Goal: Task Accomplishment & Management: Complete application form

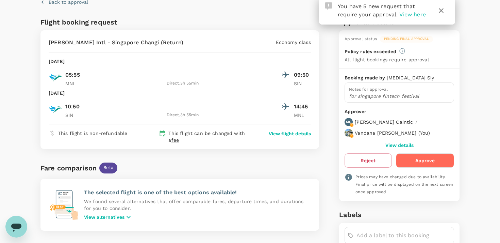
scroll to position [37, 0]
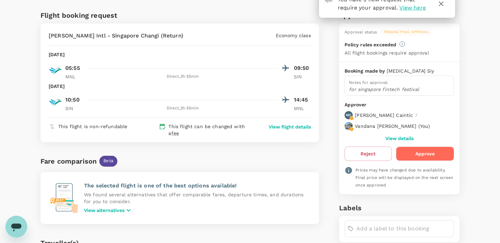
click at [420, 153] on button "Approve" at bounding box center [425, 153] width 58 height 14
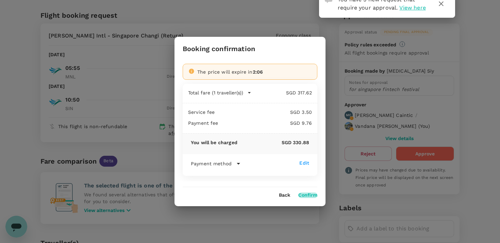
click at [311, 196] on button "Confirm" at bounding box center [307, 194] width 19 height 5
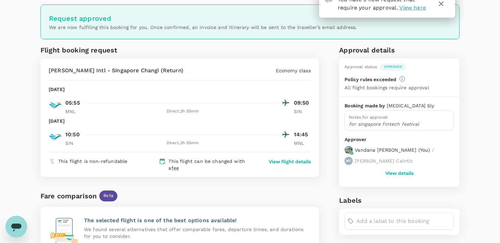
scroll to position [0, 0]
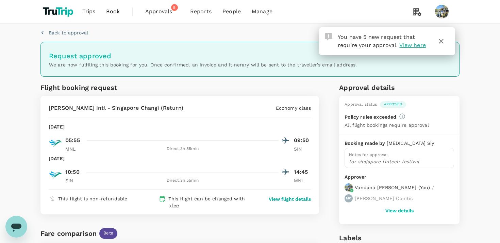
click at [164, 14] on span "Approvals" at bounding box center [162, 11] width 34 height 8
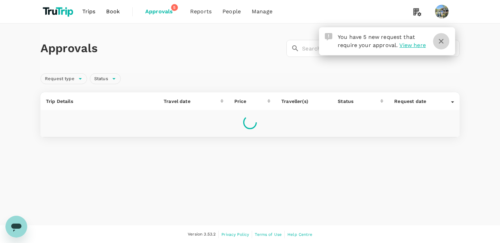
click at [440, 41] on icon "button" at bounding box center [441, 41] width 8 height 8
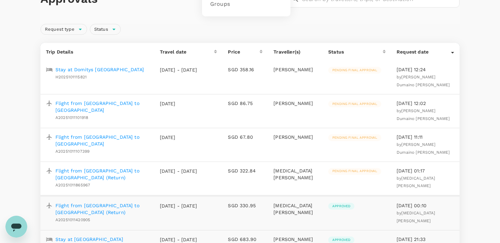
scroll to position [76, 0]
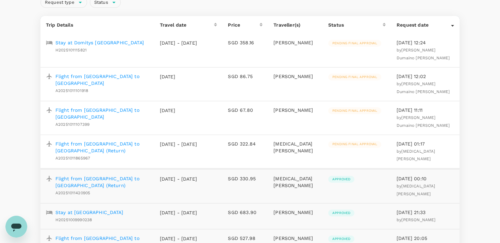
click at [122, 145] on p "Flight from Manila to Kuala Lumpur (Return)" at bounding box center [102, 147] width 94 height 14
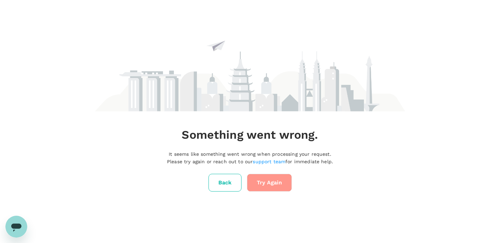
click at [276, 184] on button "Try Again" at bounding box center [269, 182] width 45 height 18
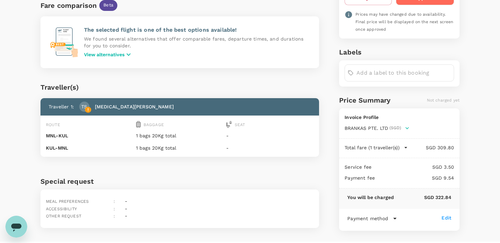
scroll to position [81, 0]
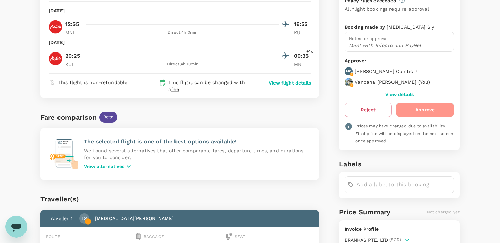
click at [422, 112] on button "Approve" at bounding box center [425, 109] width 58 height 14
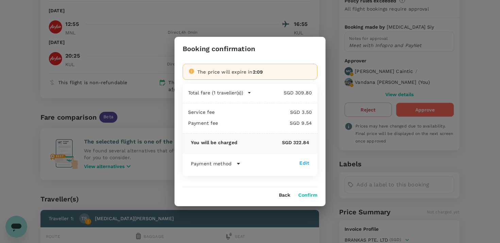
click at [305, 198] on div "Booking confirmation The price will expire in 2:09 Total fare (1 traveller(s)) …" at bounding box center [250, 121] width 151 height 169
click at [306, 196] on button "Confirm" at bounding box center [307, 194] width 19 height 5
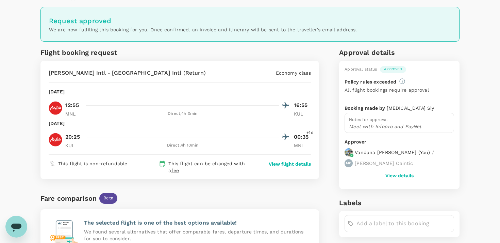
scroll to position [0, 0]
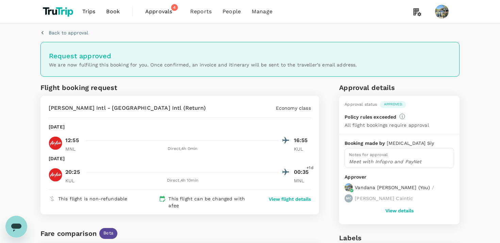
click at [162, 13] on span "Approvals" at bounding box center [162, 11] width 34 height 8
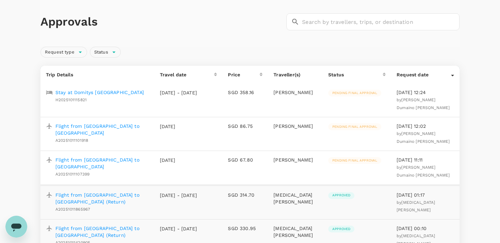
scroll to position [29, 0]
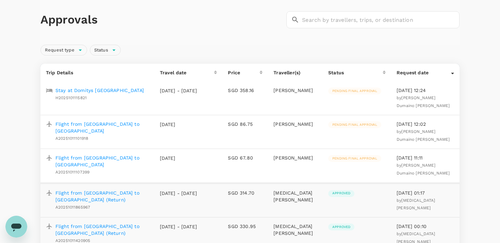
click at [122, 157] on p "Flight from [GEOGRAPHIC_DATA] to [GEOGRAPHIC_DATA]" at bounding box center [102, 161] width 94 height 14
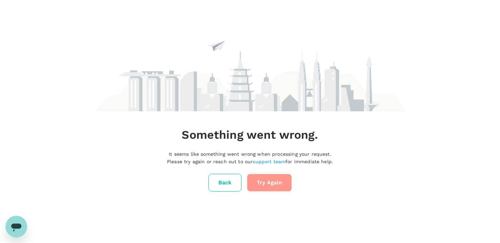
click at [275, 182] on button "Try Again" at bounding box center [269, 182] width 45 height 18
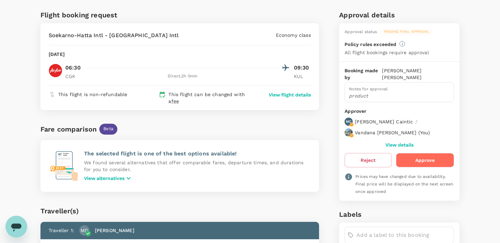
scroll to position [40, 0]
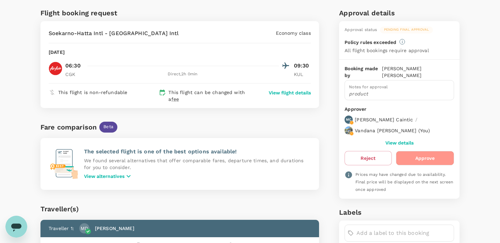
click at [413, 158] on button "Approve" at bounding box center [425, 158] width 58 height 14
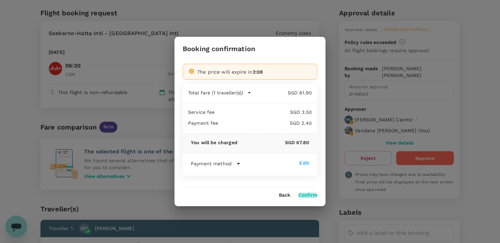
click at [303, 194] on button "Confirm" at bounding box center [307, 194] width 19 height 5
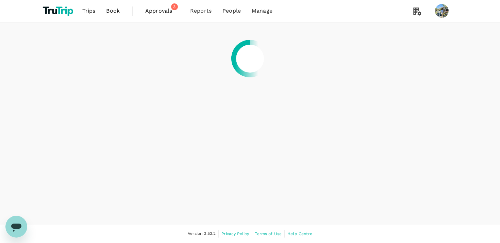
scroll to position [0, 0]
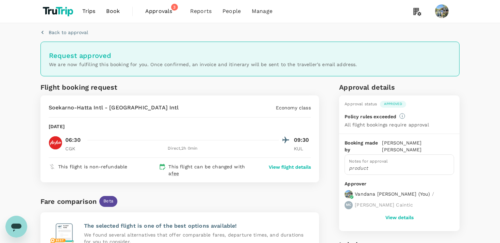
click at [158, 12] on span "Approvals" at bounding box center [162, 11] width 34 height 8
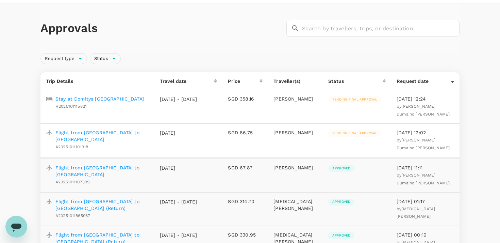
scroll to position [21, 0]
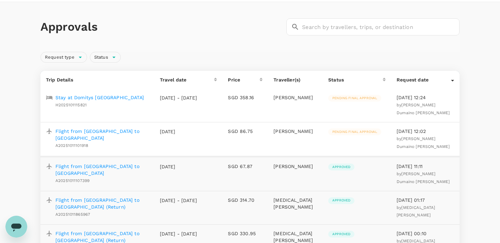
click at [93, 130] on p "Flight from Kuala Lumpur to Bali" at bounding box center [102, 135] width 94 height 14
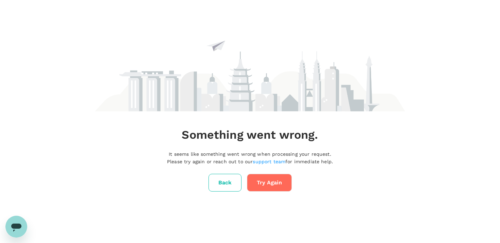
click at [258, 184] on button "Try Again" at bounding box center [269, 182] width 45 height 18
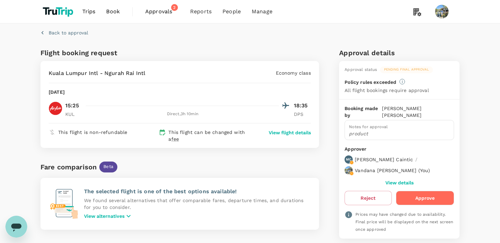
scroll to position [16, 0]
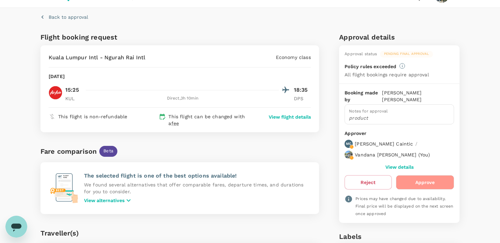
click at [431, 180] on button "Approve" at bounding box center [425, 182] width 58 height 14
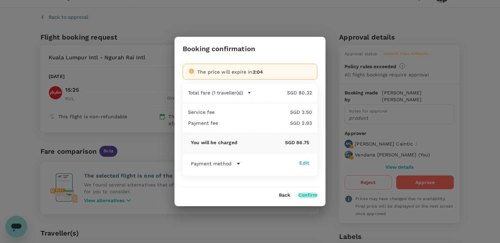
click at [308, 196] on button "Confirm" at bounding box center [307, 194] width 19 height 5
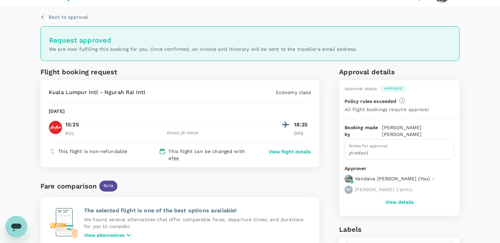
scroll to position [0, 0]
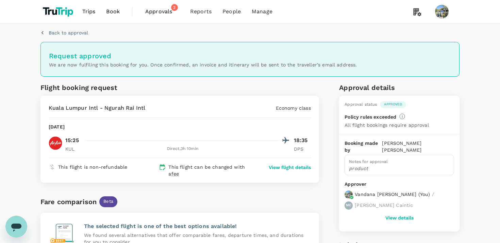
click at [162, 12] on span "Approvals" at bounding box center [162, 11] width 34 height 8
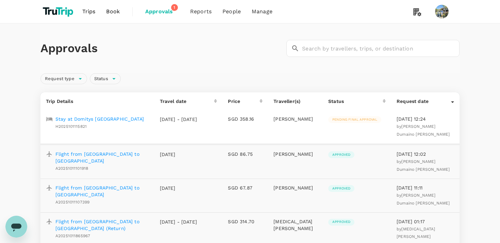
click at [99, 119] on p "Stay at Domitys Bangsar Kuala Lumpur" at bounding box center [99, 118] width 88 height 7
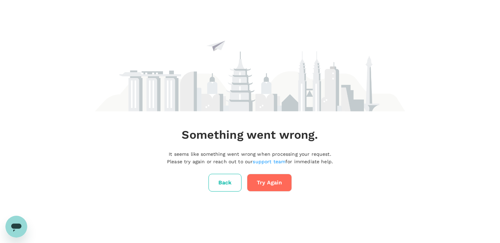
click at [274, 184] on button "Try Again" at bounding box center [269, 182] width 45 height 18
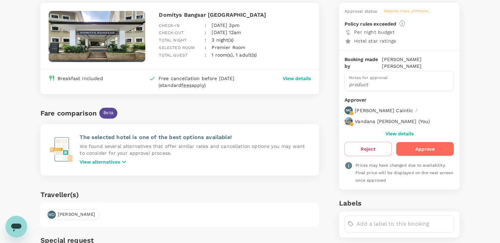
scroll to position [26, 0]
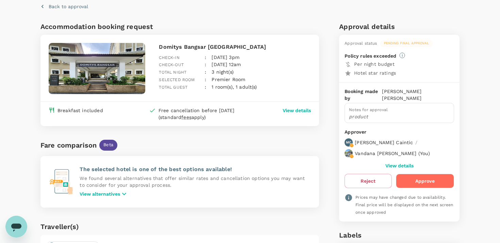
click at [420, 181] on button "Approve" at bounding box center [425, 180] width 58 height 14
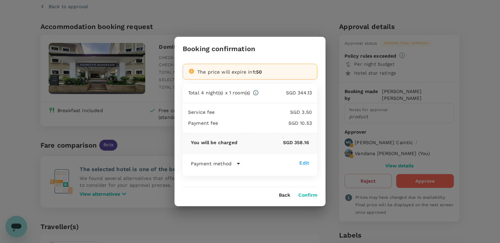
click at [305, 195] on button "Confirm" at bounding box center [307, 194] width 19 height 5
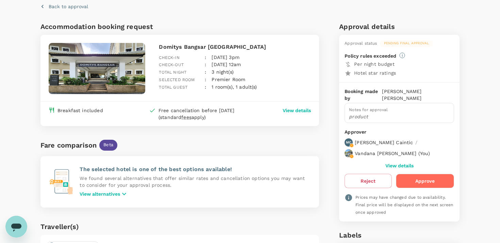
scroll to position [0, 0]
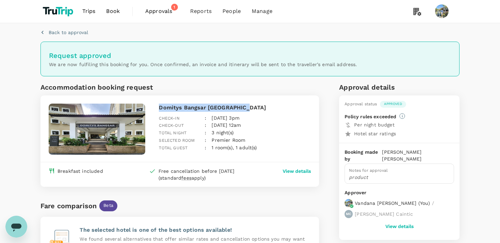
drag, startPoint x: 160, startPoint y: 107, endPoint x: 245, endPoint y: 105, distance: 84.7
click at [245, 105] on p "Domitys Bangsar [GEOGRAPHIC_DATA]" at bounding box center [235, 107] width 152 height 8
copy p "Domitys Bangsar [GEOGRAPHIC_DATA]"
click at [22, 147] on div "Back to approval Request approved We are now fulfiling this booking for you. On…" at bounding box center [250, 232] width 500 height 419
